Goal: Information Seeking & Learning: Check status

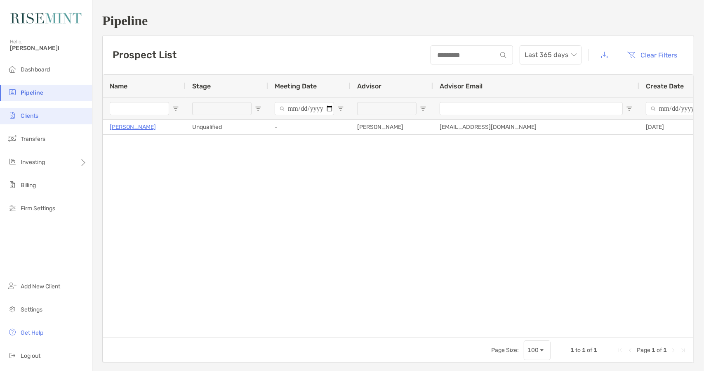
click at [43, 120] on li "Clients" at bounding box center [46, 116] width 92 height 17
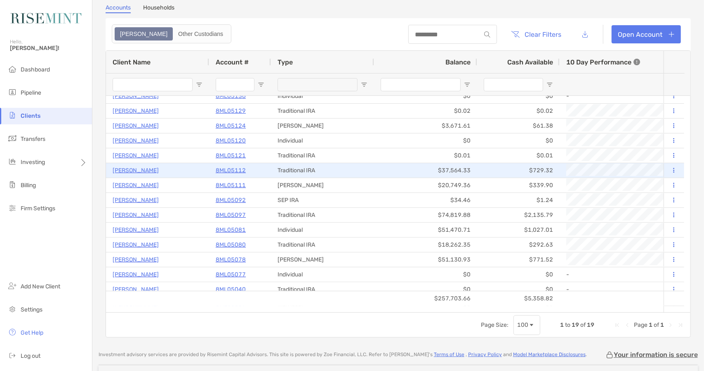
scroll to position [72, 0]
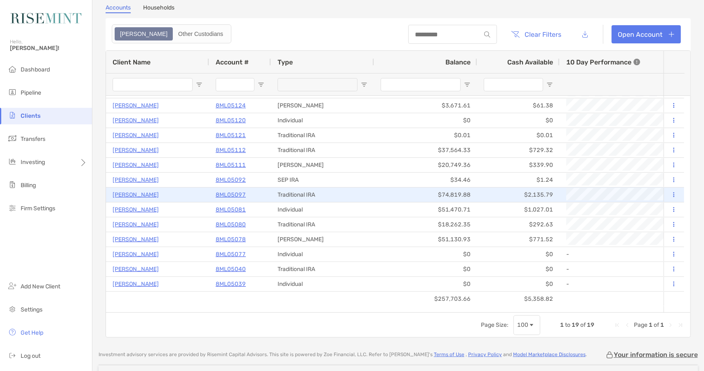
click at [130, 193] on p "Nancy Carroll" at bounding box center [136, 194] width 46 height 10
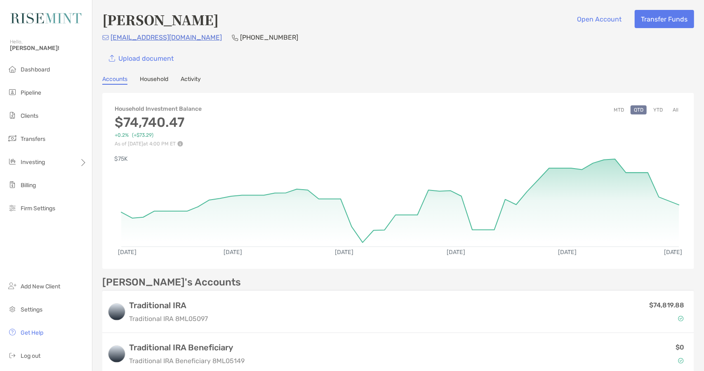
drag, startPoint x: 163, startPoint y: 38, endPoint x: 150, endPoint y: 47, distance: 15.7
click at [150, 47] on div "Nancy Carroll Open Account Transfer Funds Itsmenancy@aol.com (909) 262-4749 Upl…" at bounding box center [398, 38] width 592 height 57
drag, startPoint x: 179, startPoint y: 36, endPoint x: 110, endPoint y: 37, distance: 68.5
click at [110, 37] on div "Itsmenancy@aol.com (909) 262-4749" at bounding box center [398, 37] width 592 height 10
copy p "Itsmenancy@aol.com"
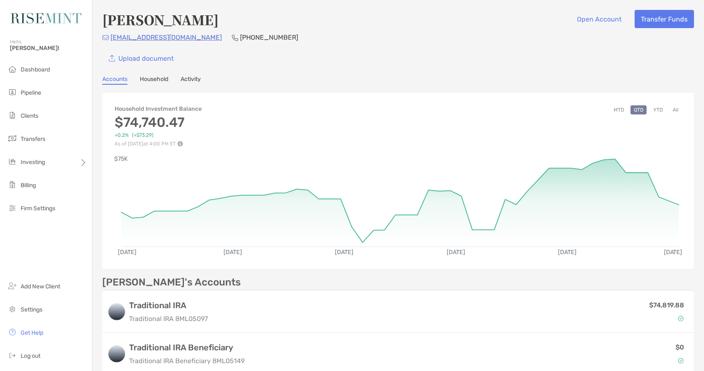
click at [150, 75] on div "Nancy Carroll Open Account Transfer Funds Itsmenancy@aol.com (909) 262-4749 Upl…" at bounding box center [398, 194] width 612 height 388
click at [156, 80] on link "Household" at bounding box center [154, 80] width 28 height 9
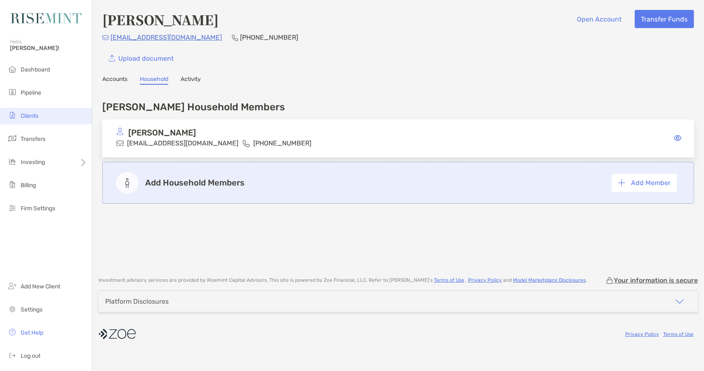
click at [36, 115] on span "Clients" at bounding box center [30, 115] width 18 height 7
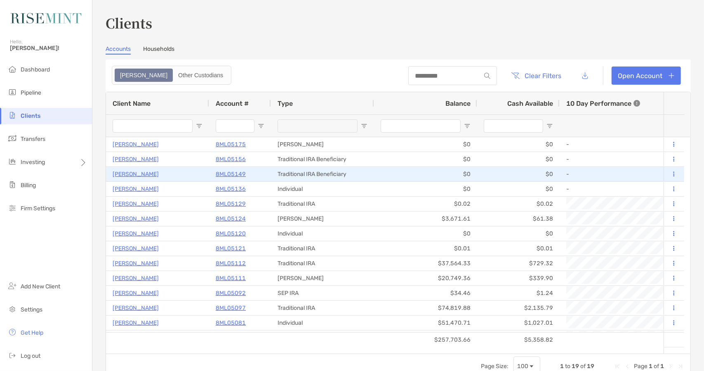
click at [142, 173] on p "Nancy Carroll" at bounding box center [136, 174] width 46 height 10
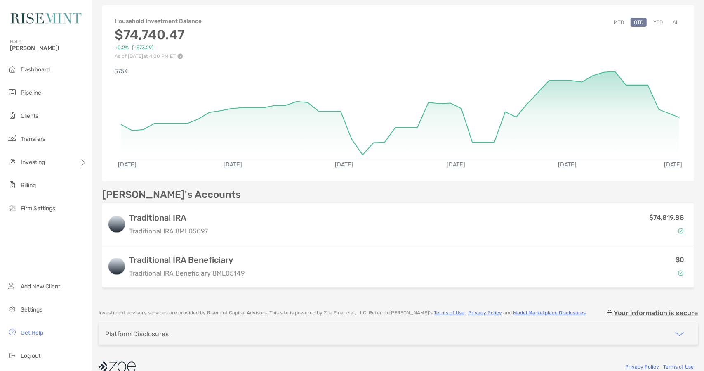
scroll to position [59, 0]
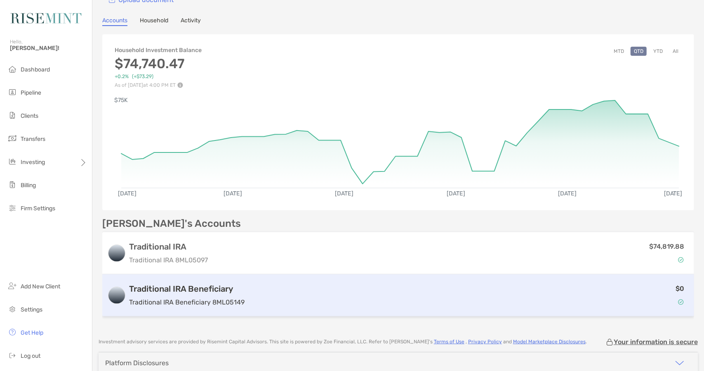
click at [165, 289] on h3 "Traditional IRA Beneficiary" at bounding box center [187, 288] width 116 height 10
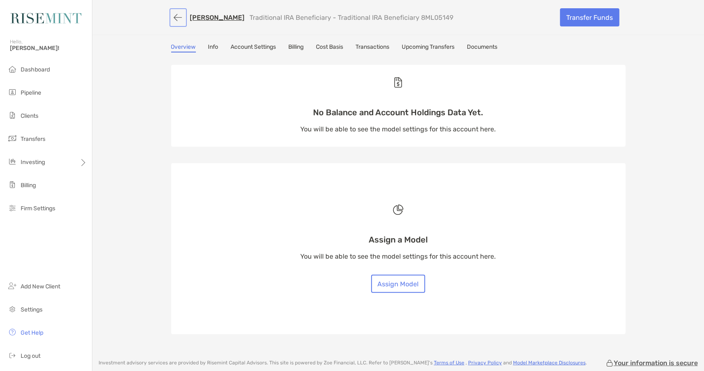
click at [177, 17] on button "button" at bounding box center [178, 17] width 14 height 15
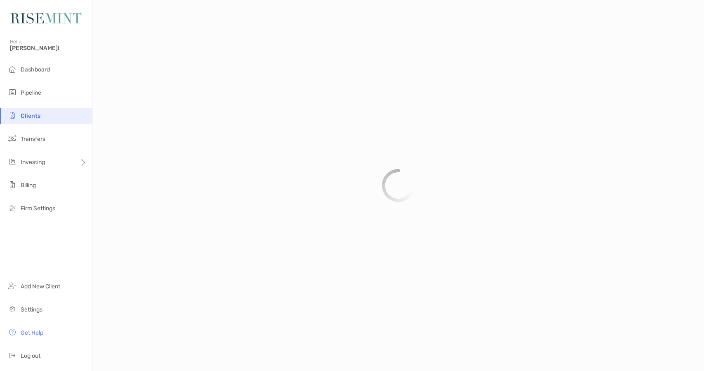
click at [30, 116] on span "Clients" at bounding box center [31, 115] width 20 height 7
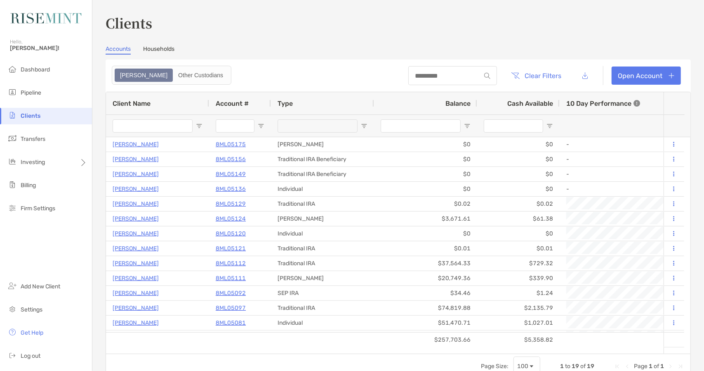
click at [31, 116] on span "Clients" at bounding box center [31, 115] width 20 height 7
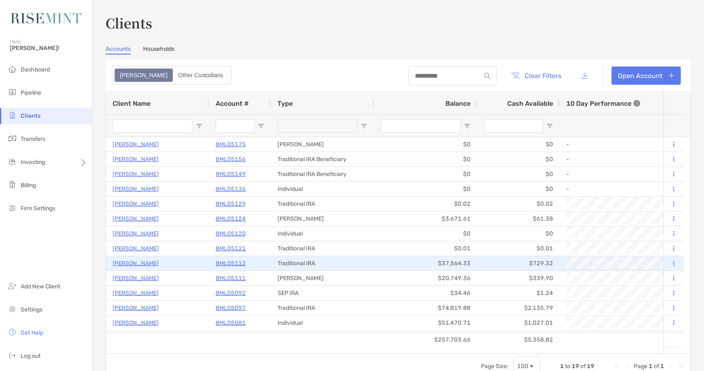
click at [139, 263] on p "Nathan Christiansen" at bounding box center [136, 263] width 46 height 10
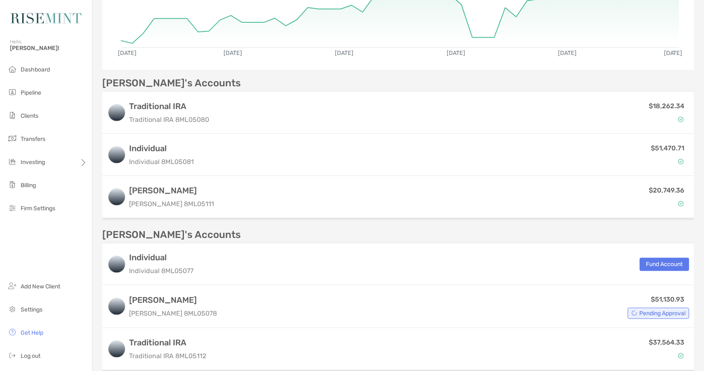
scroll to position [248, 0]
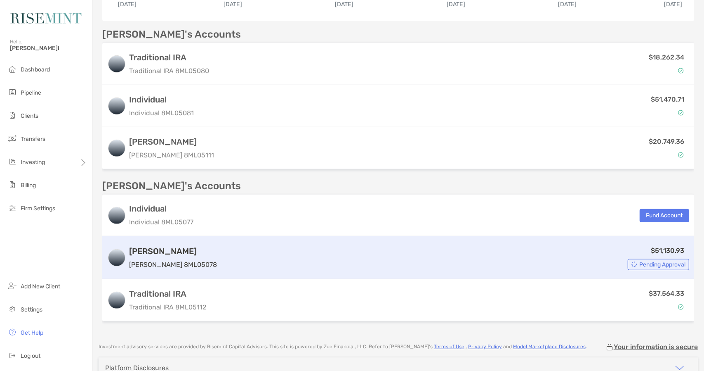
click at [149, 246] on h3 "Roth IRA" at bounding box center [173, 251] width 88 height 10
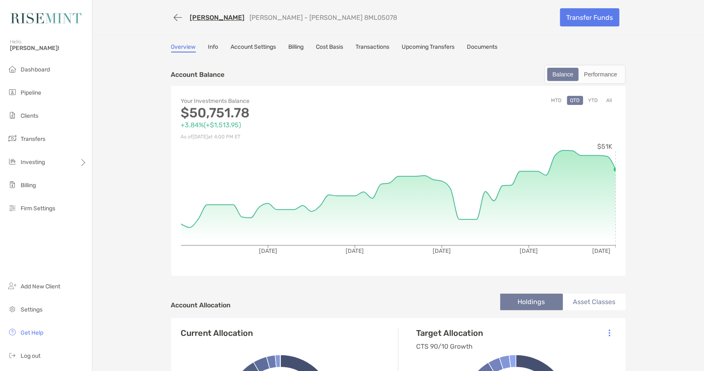
click at [239, 17] on link "Nathan Christiansen" at bounding box center [217, 18] width 55 height 8
click at [40, 116] on li "Clients" at bounding box center [46, 116] width 92 height 17
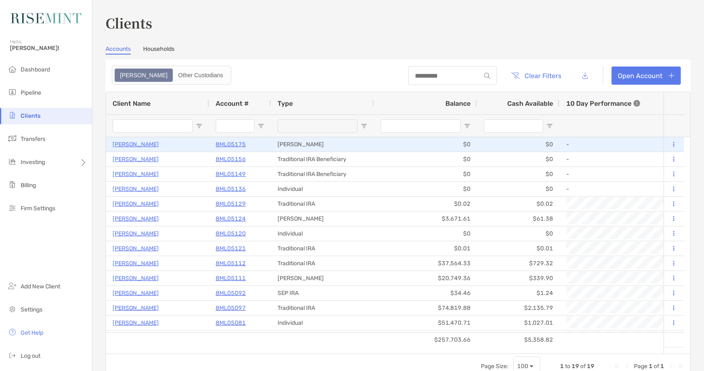
click at [121, 144] on p "Emilio Arias" at bounding box center [136, 144] width 46 height 10
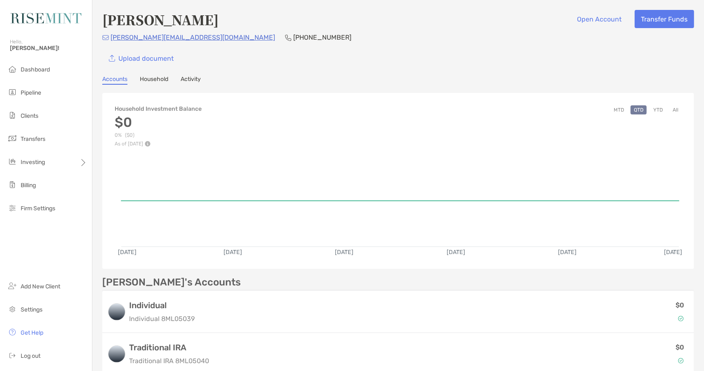
click at [191, 80] on link "Activity" at bounding box center [191, 80] width 20 height 9
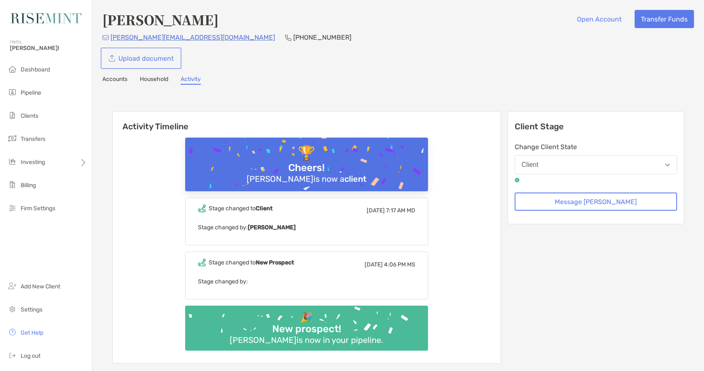
drag, startPoint x: 161, startPoint y: 39, endPoint x: 150, endPoint y: 50, distance: 15.8
click at [150, 50] on link "Upload document" at bounding box center [141, 58] width 78 height 18
drag, startPoint x: 194, startPoint y: 38, endPoint x: 111, endPoint y: 36, distance: 83.4
click at [111, 36] on div "emilio.arias88@gmail.com (760) 715-1275" at bounding box center [398, 37] width 592 height 10
copy p "emilio.arias88@gmail.com"
